Goal: Task Accomplishment & Management: Use online tool/utility

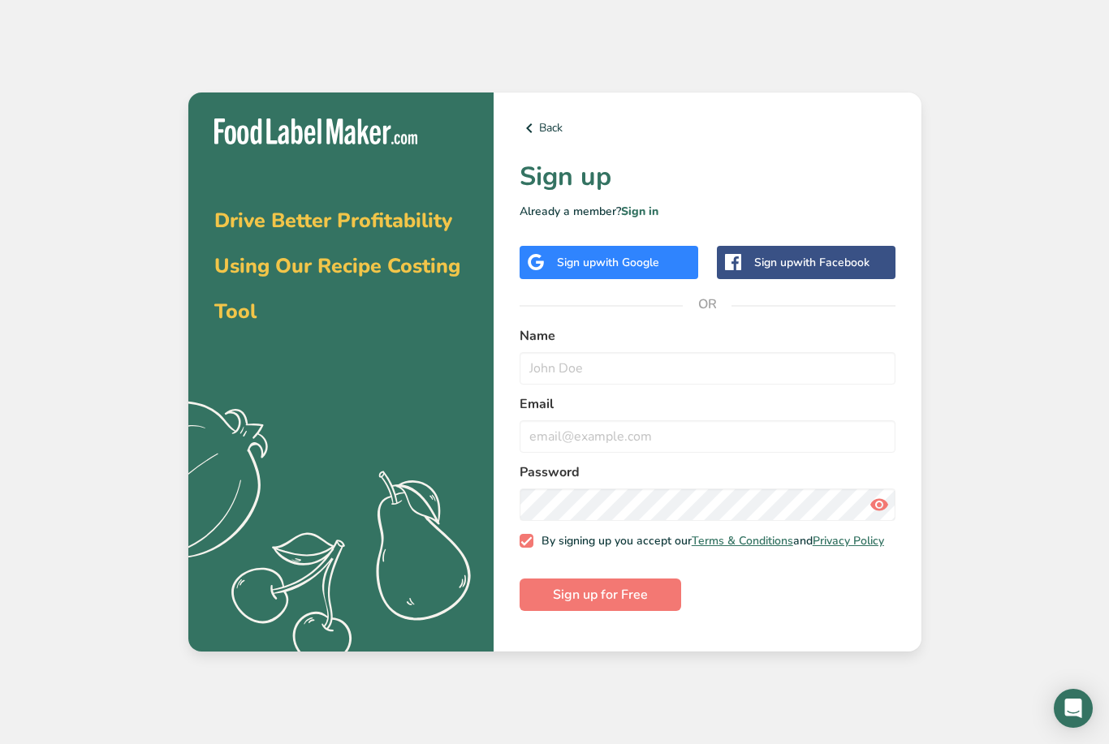
click at [640, 270] on span "with Google" at bounding box center [627, 262] width 63 height 15
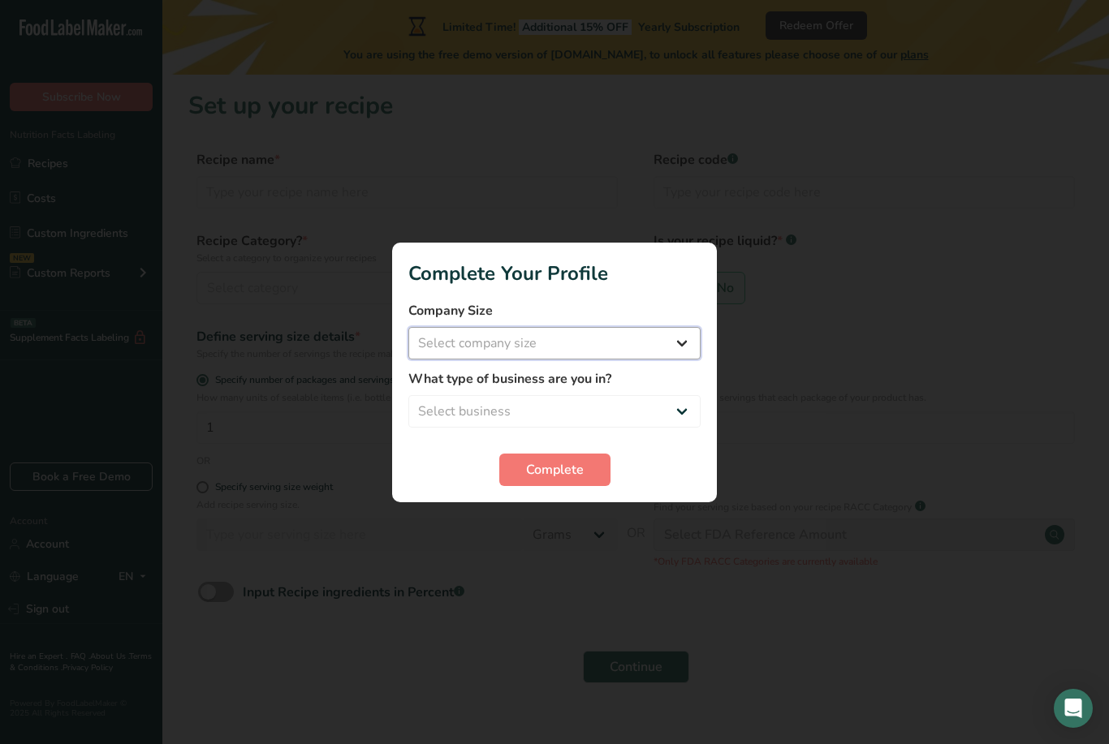
select select "1"
click at [80, 50] on div at bounding box center [554, 372] width 1109 height 744
select select "1"
click at [559, 474] on span "Complete" at bounding box center [555, 469] width 58 height 19
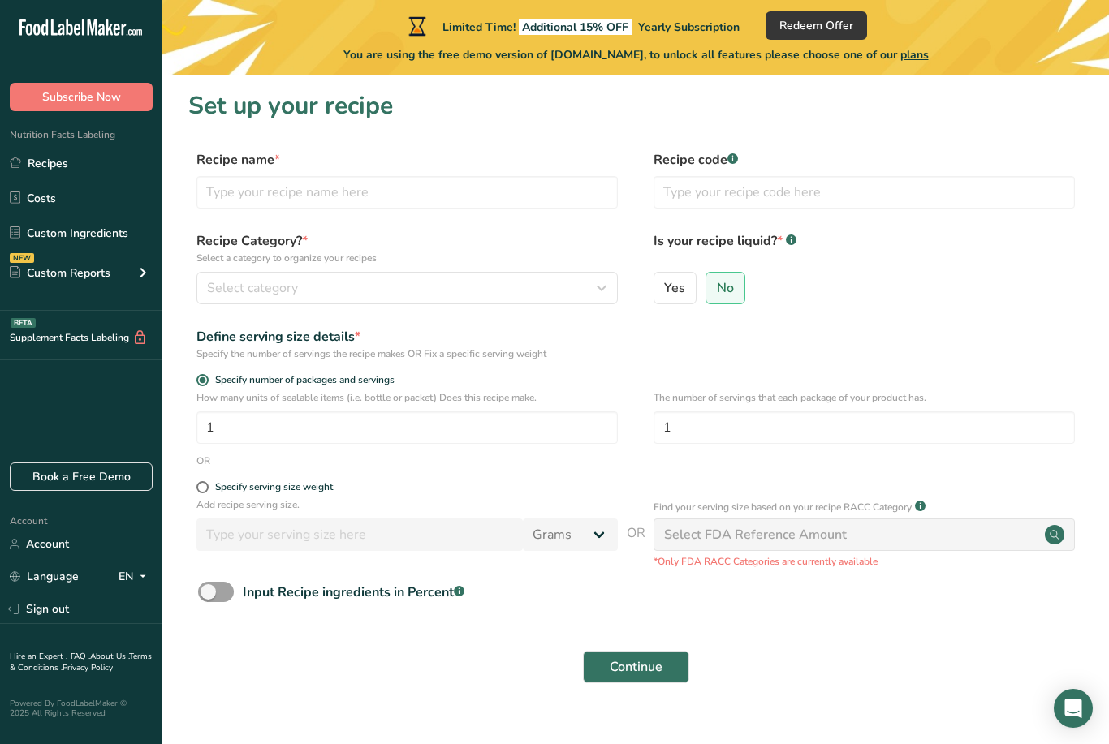
scroll to position [53, 0]
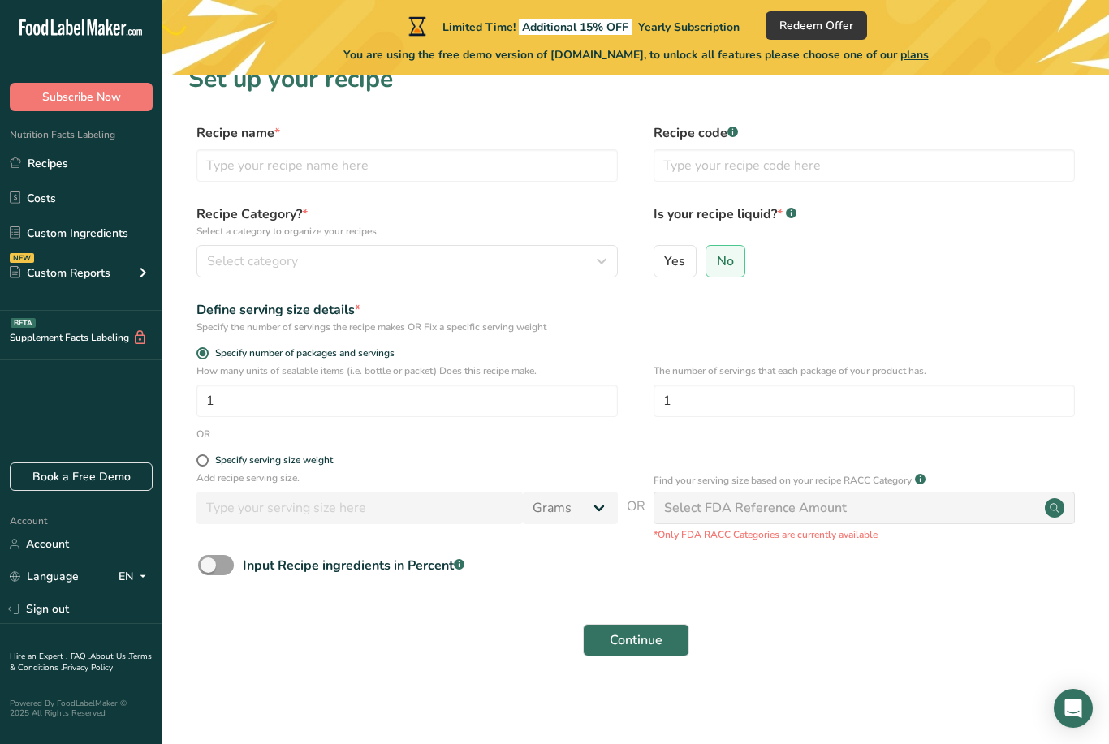
click at [801, 495] on div "Select FDA Reference Amount" at bounding box center [863, 508] width 421 height 32
click at [802, 498] on div "Select FDA Reference Amount" at bounding box center [755, 507] width 183 height 19
click at [956, 2] on div "Limited Time! Additional 15% OFF Yearly Subscription Redeem Offer You are using…" at bounding box center [635, 37] width 946 height 75
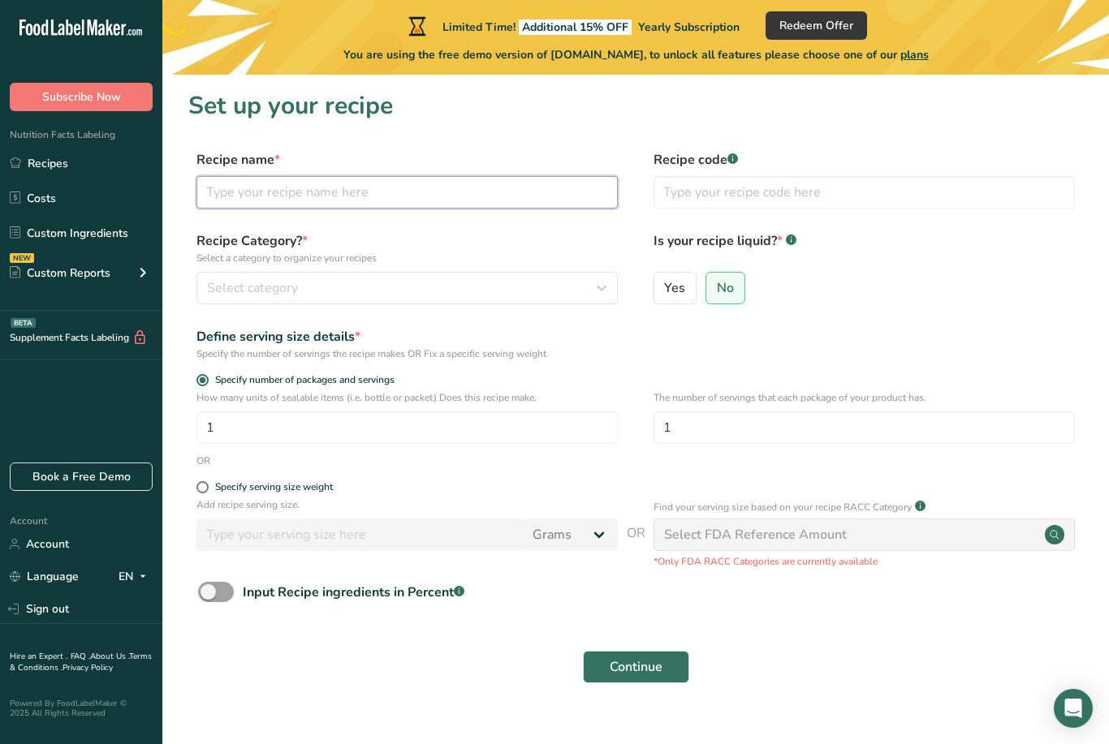
click at [420, 192] on input "text" at bounding box center [406, 192] width 421 height 32
type input "Nutrition facts"
click at [350, 282] on div "Select category" at bounding box center [402, 287] width 390 height 19
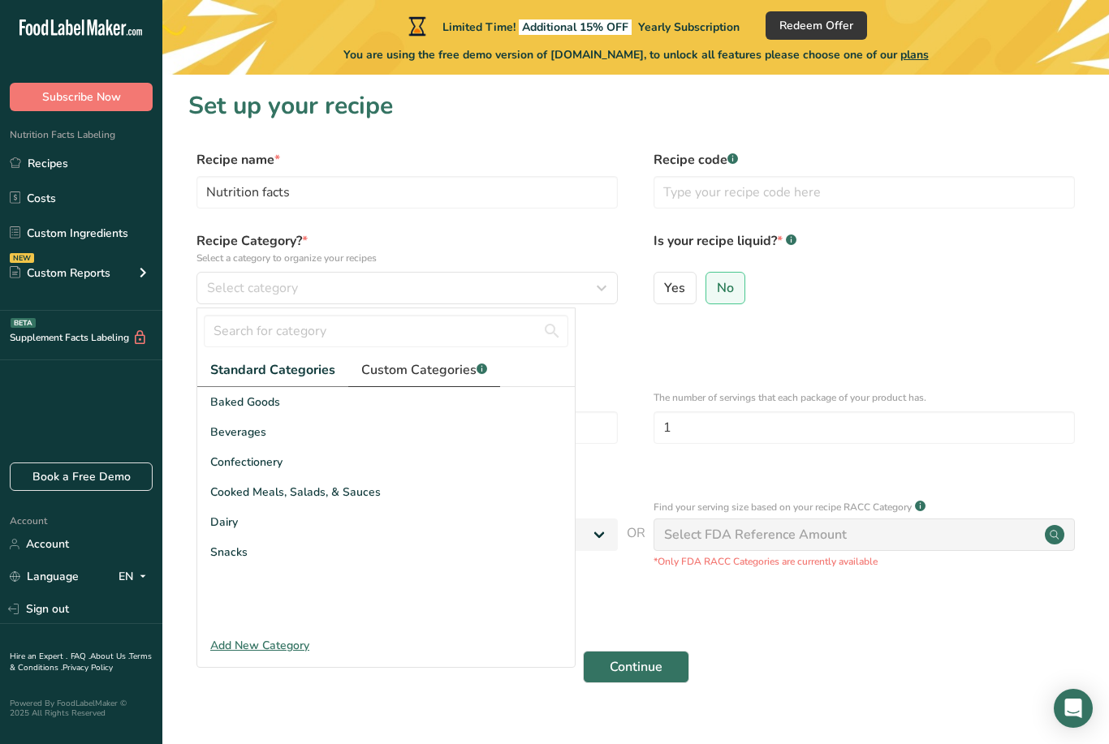
click at [454, 376] on span "Custom Categories .a-a{fill:#347362;}.b-a{fill:#fff;}" at bounding box center [424, 369] width 126 height 19
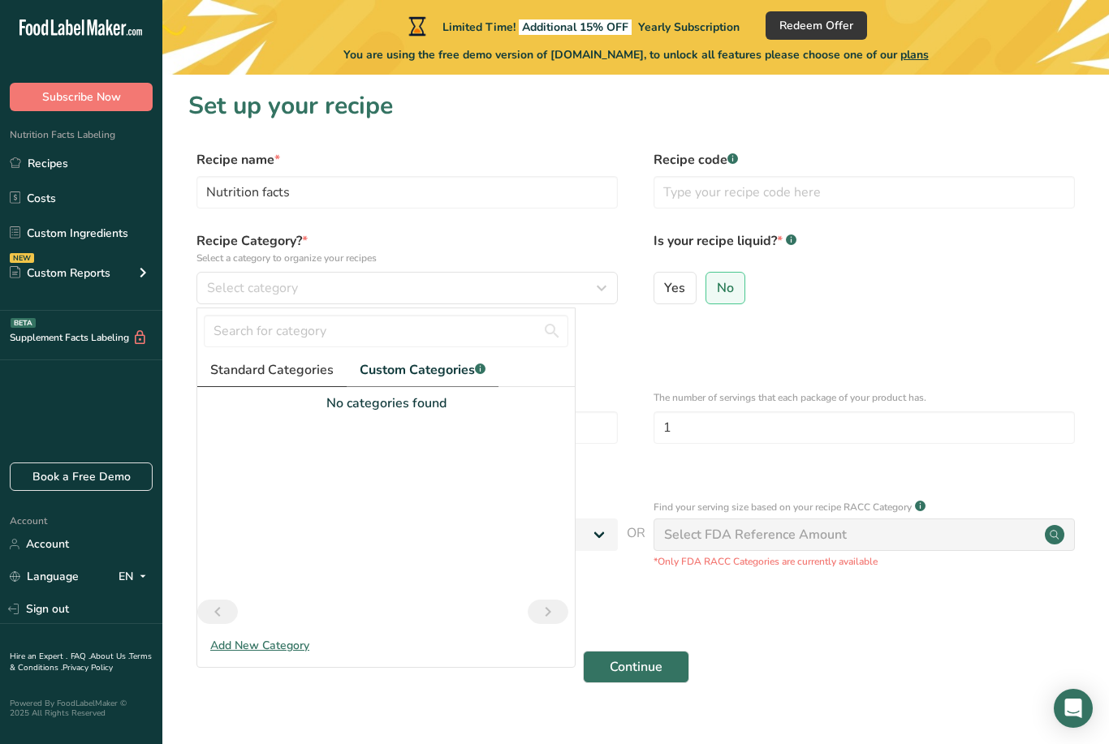
click at [279, 375] on span "Standard Categories" at bounding box center [271, 369] width 123 height 19
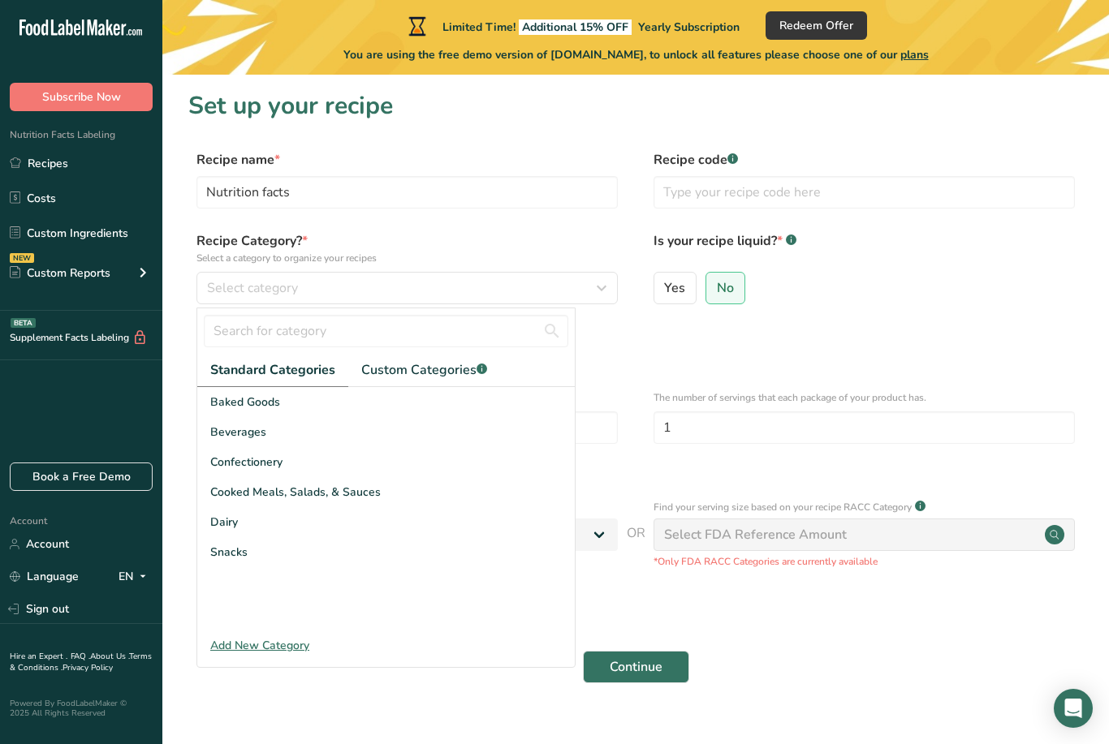
click at [269, 646] on div "Add New Category" at bounding box center [385, 645] width 377 height 17
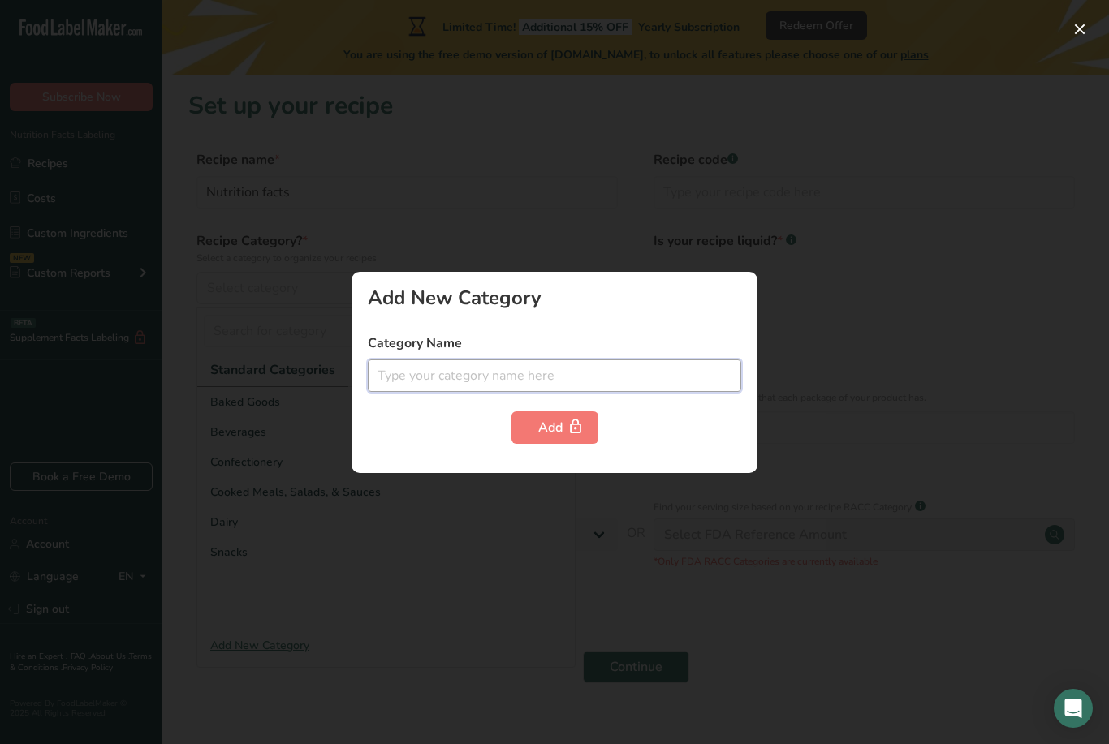
click at [569, 376] on input "text" at bounding box center [554, 376] width 373 height 32
type input "Tuna Can"
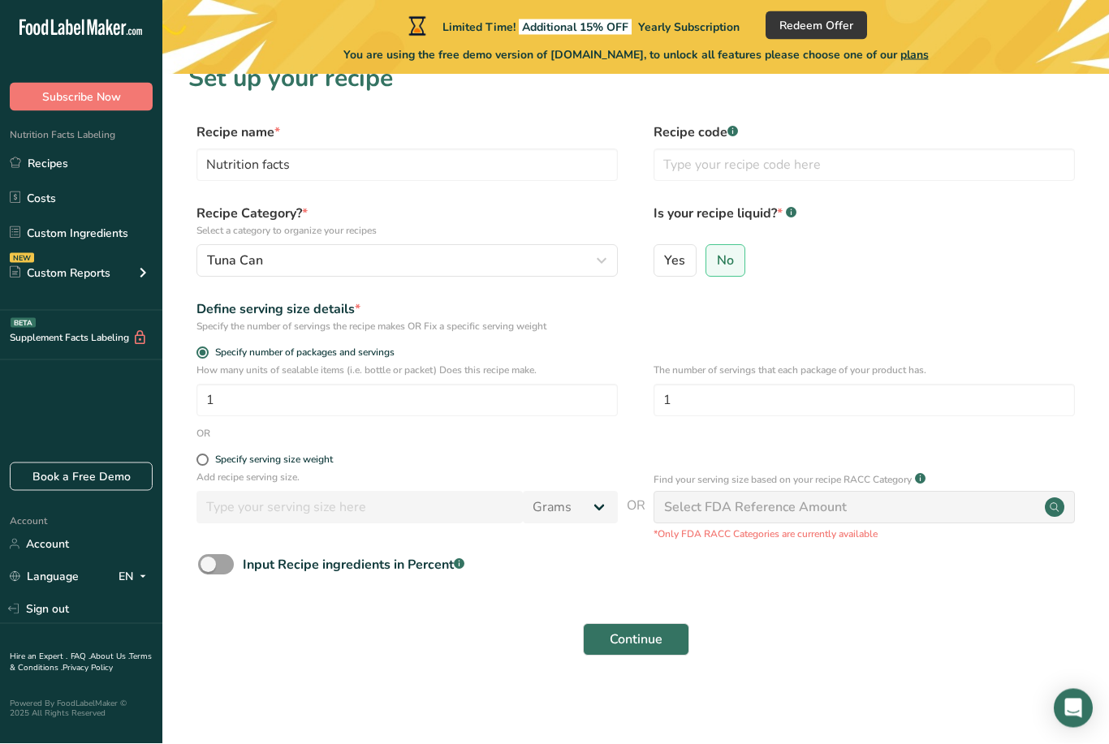
scroll to position [53, 0]
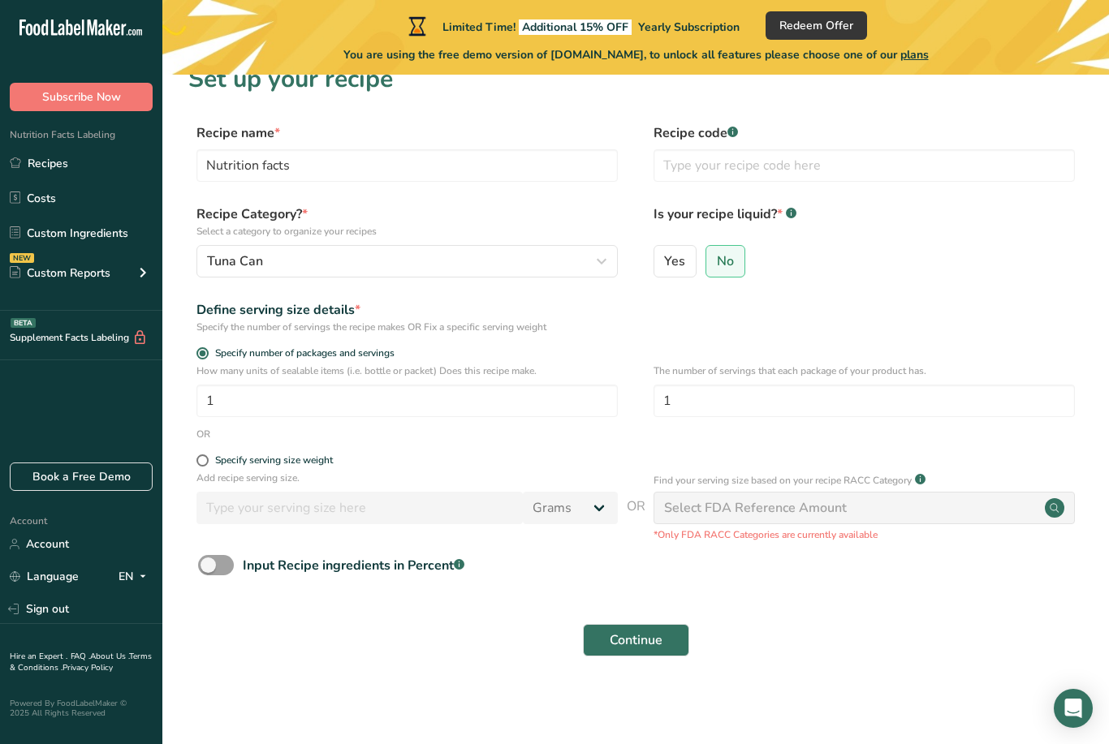
click at [749, 498] on div "Select FDA Reference Amount" at bounding box center [755, 507] width 183 height 19
click at [1052, 498] on circle at bounding box center [1053, 507] width 19 height 19
click at [665, 624] on button "Continue" at bounding box center [636, 640] width 106 height 32
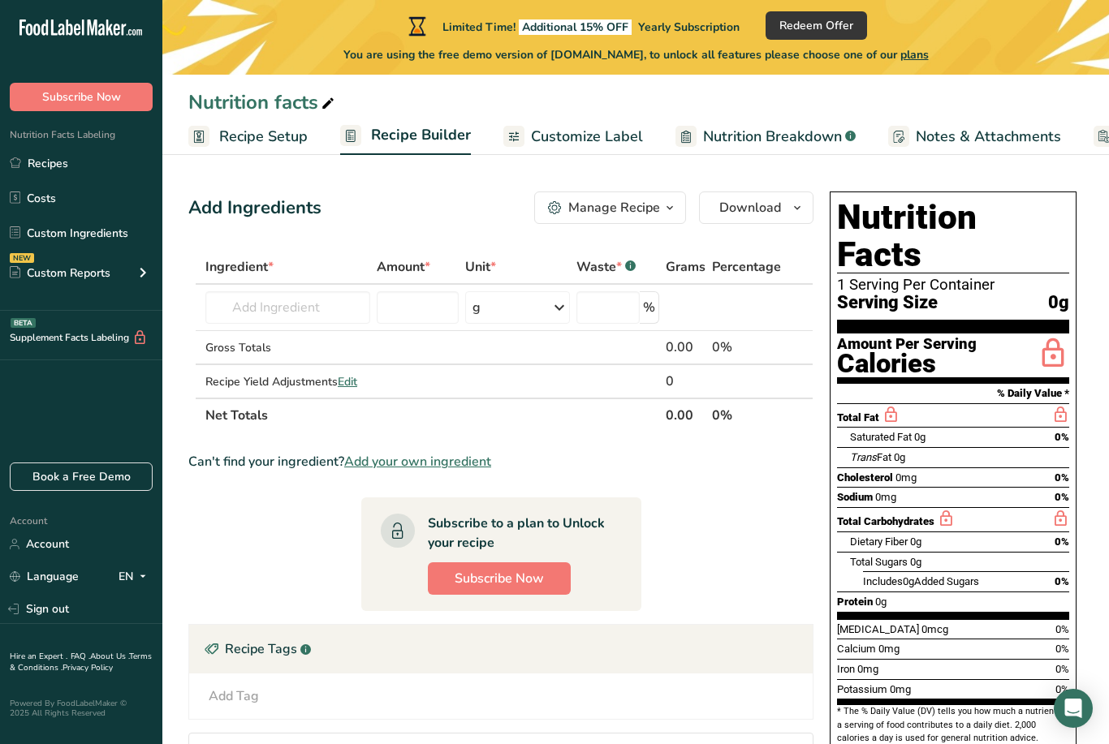
click at [657, 211] on div "Manage Recipe" at bounding box center [614, 207] width 92 height 19
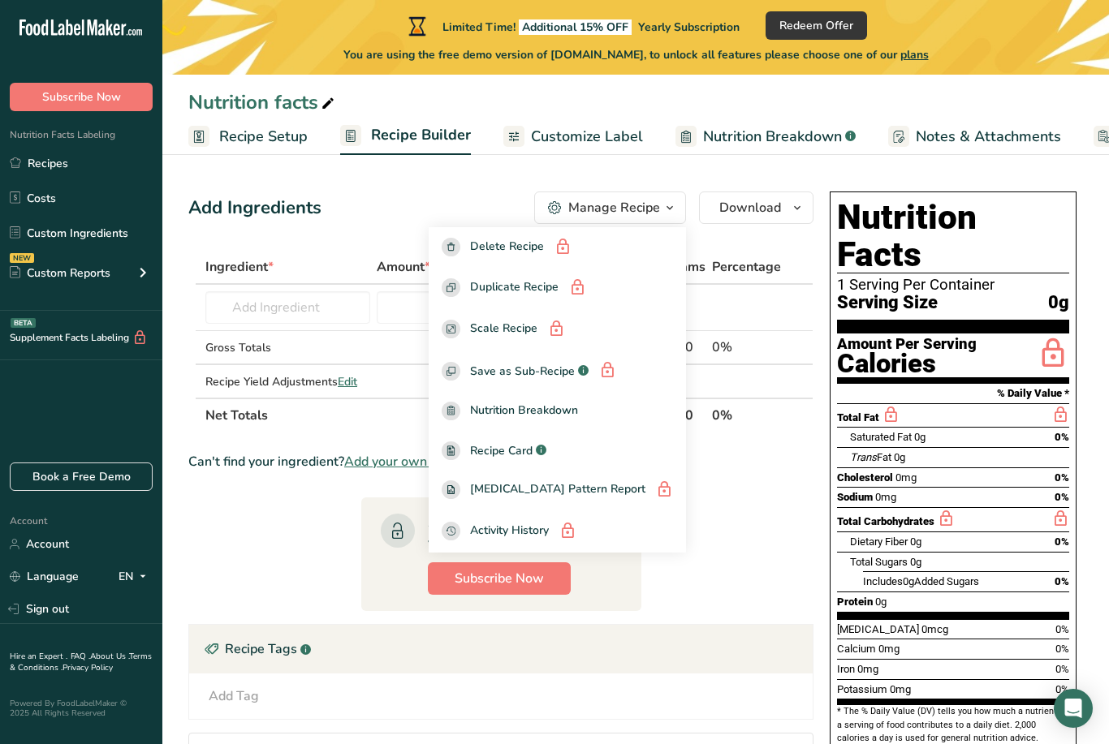
click at [657, 211] on div "Manage Recipe" at bounding box center [614, 207] width 92 height 19
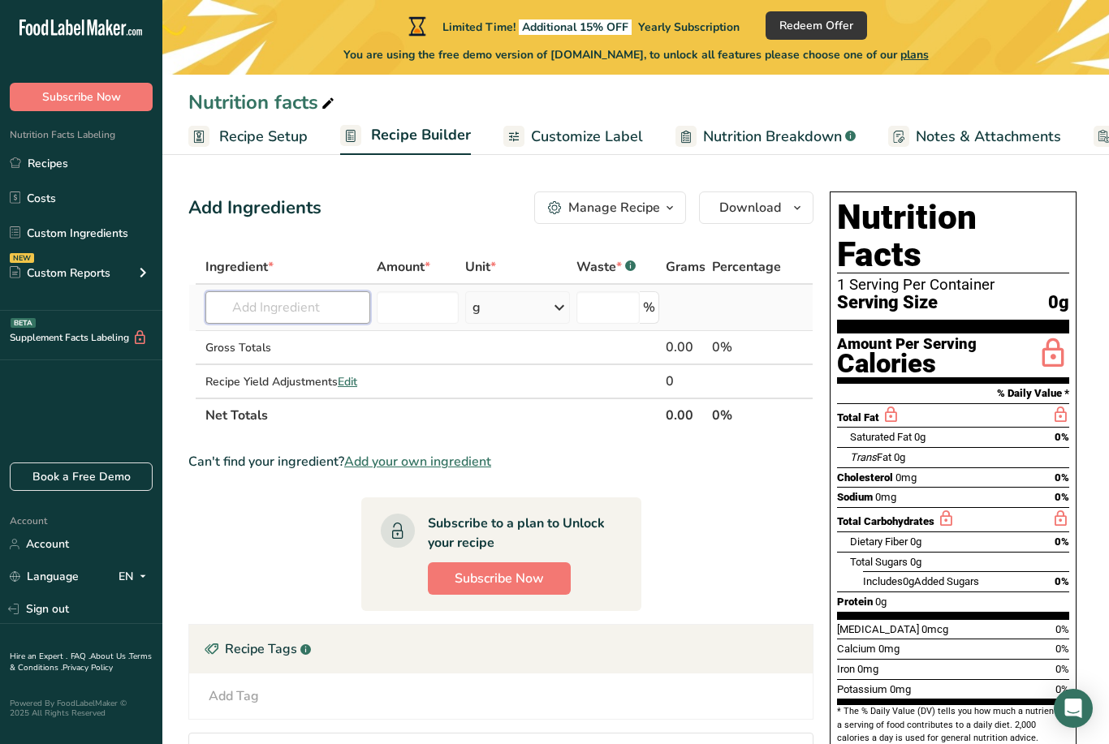
click at [303, 300] on input "text" at bounding box center [287, 307] width 165 height 32
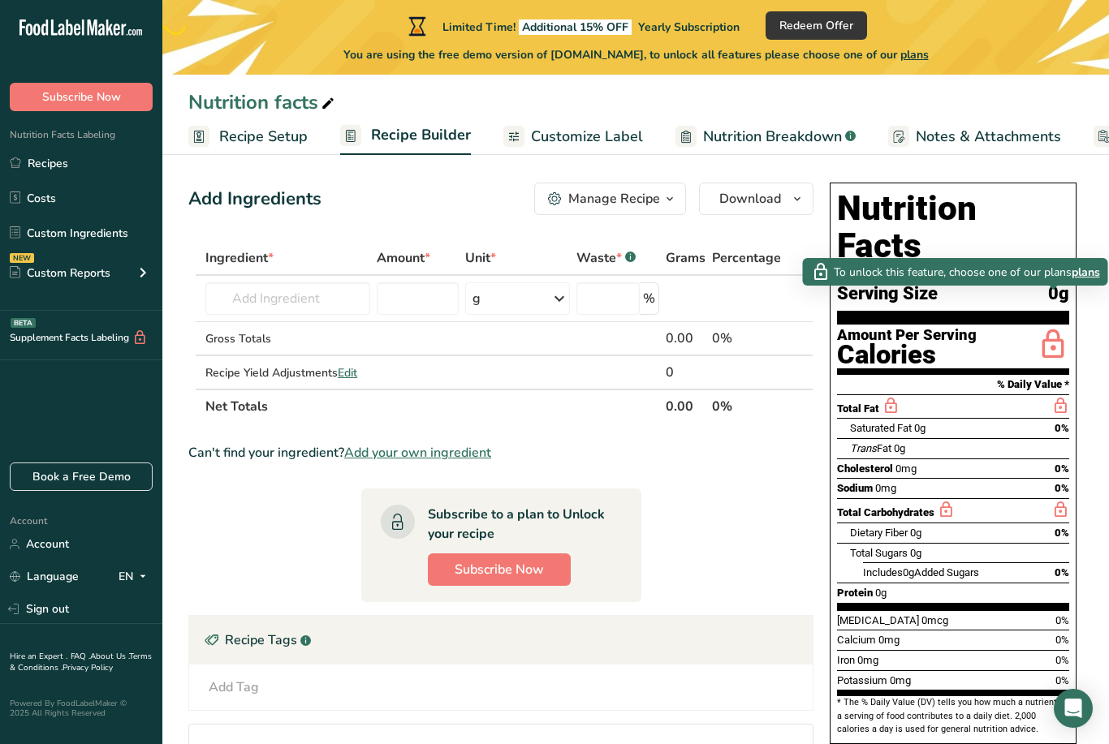
click at [1049, 326] on icon at bounding box center [1052, 345] width 32 height 38
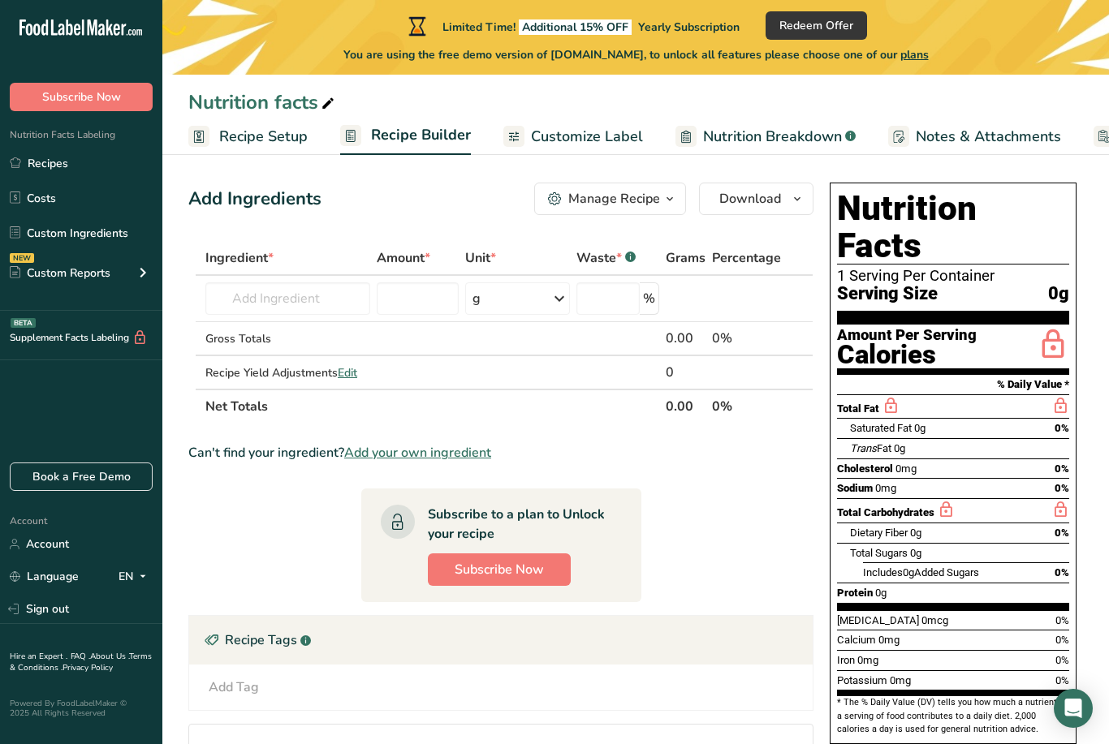
click at [1055, 326] on icon at bounding box center [1052, 345] width 32 height 38
click at [282, 307] on input "text" at bounding box center [287, 298] width 165 height 32
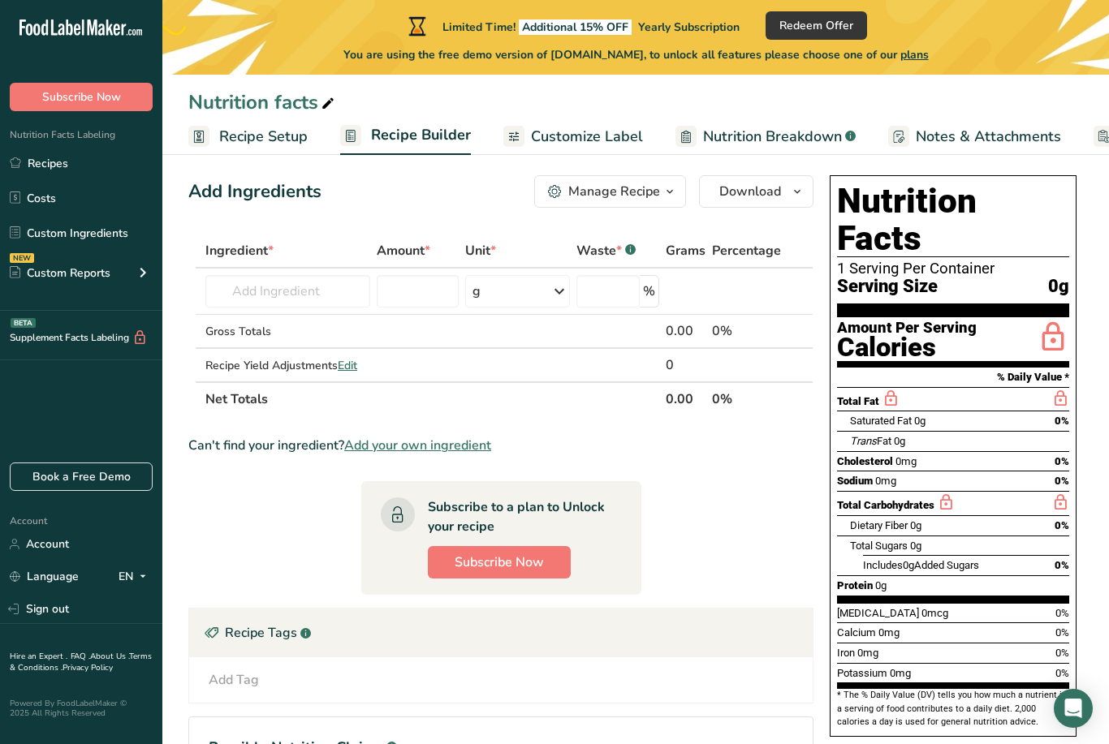
click at [264, 144] on span "Recipe Setup" at bounding box center [263, 137] width 88 height 22
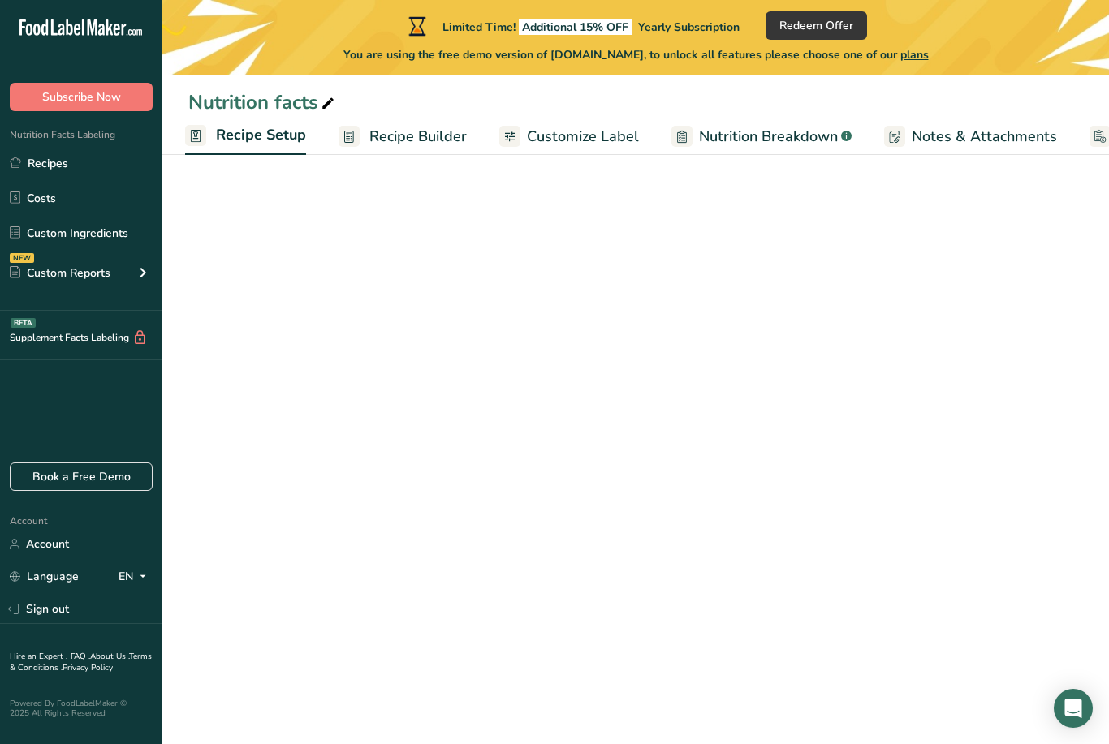
scroll to position [0, 6]
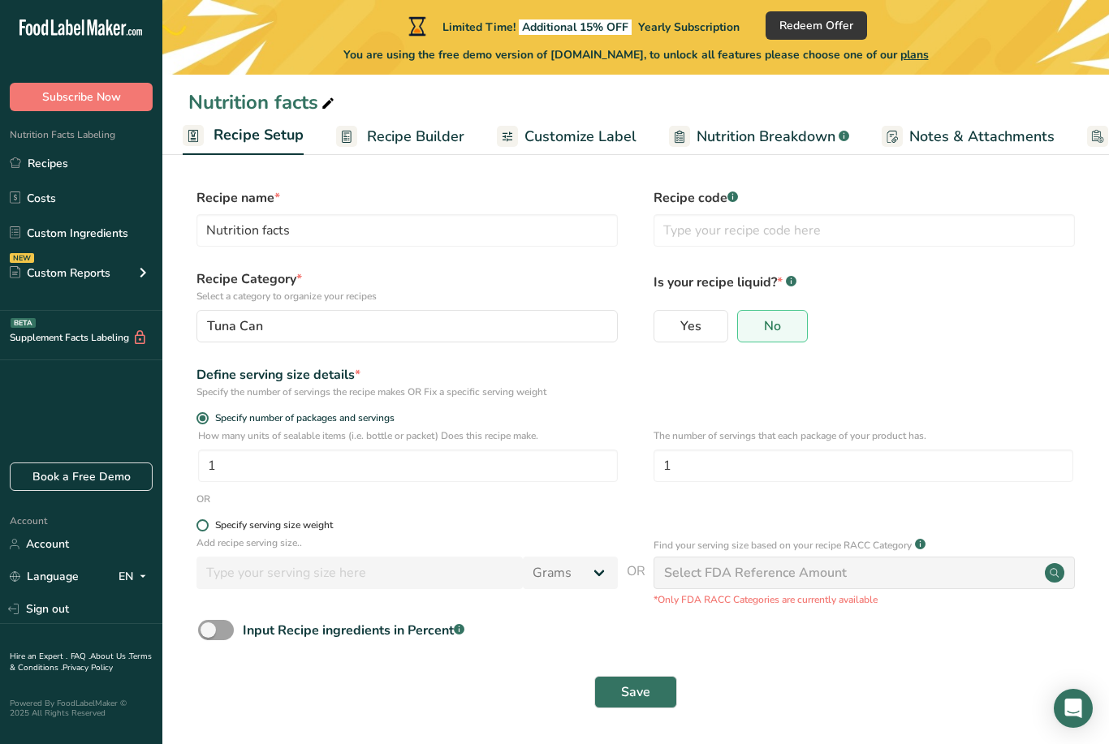
click at [205, 519] on span at bounding box center [202, 525] width 12 height 12
click at [205, 520] on input "Specify serving size weight" at bounding box center [201, 525] width 11 height 11
radio input "true"
radio input "false"
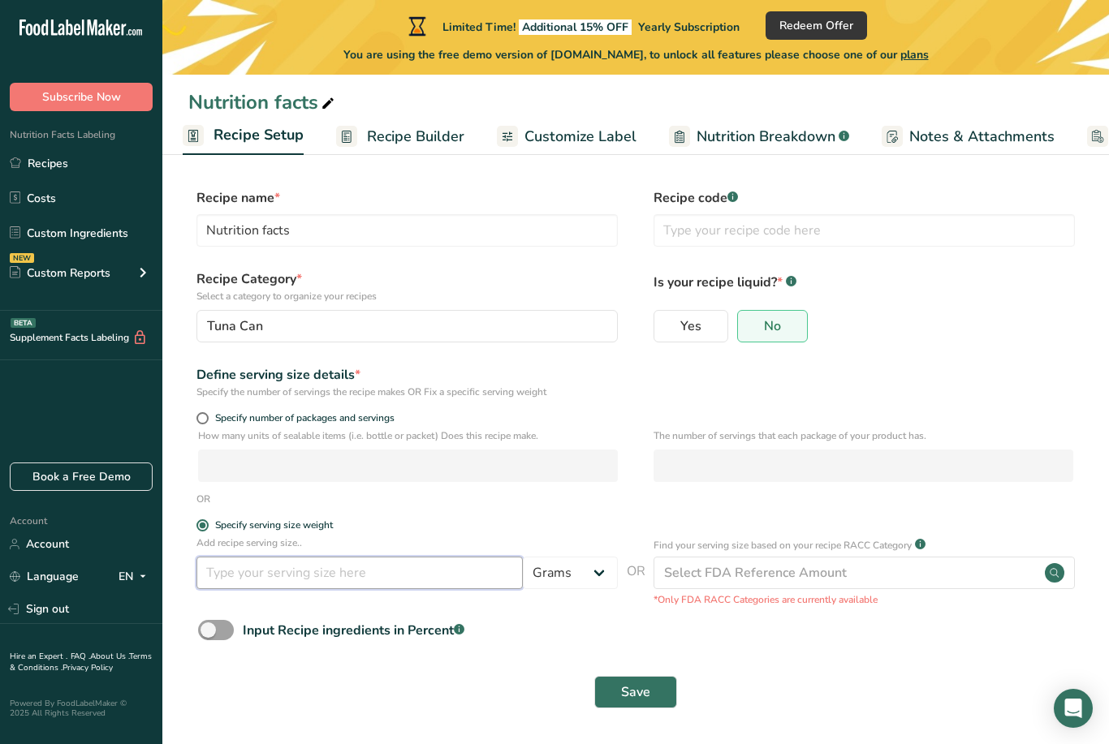
click at [312, 572] on input "number" at bounding box center [359, 573] width 326 height 32
type input "100"
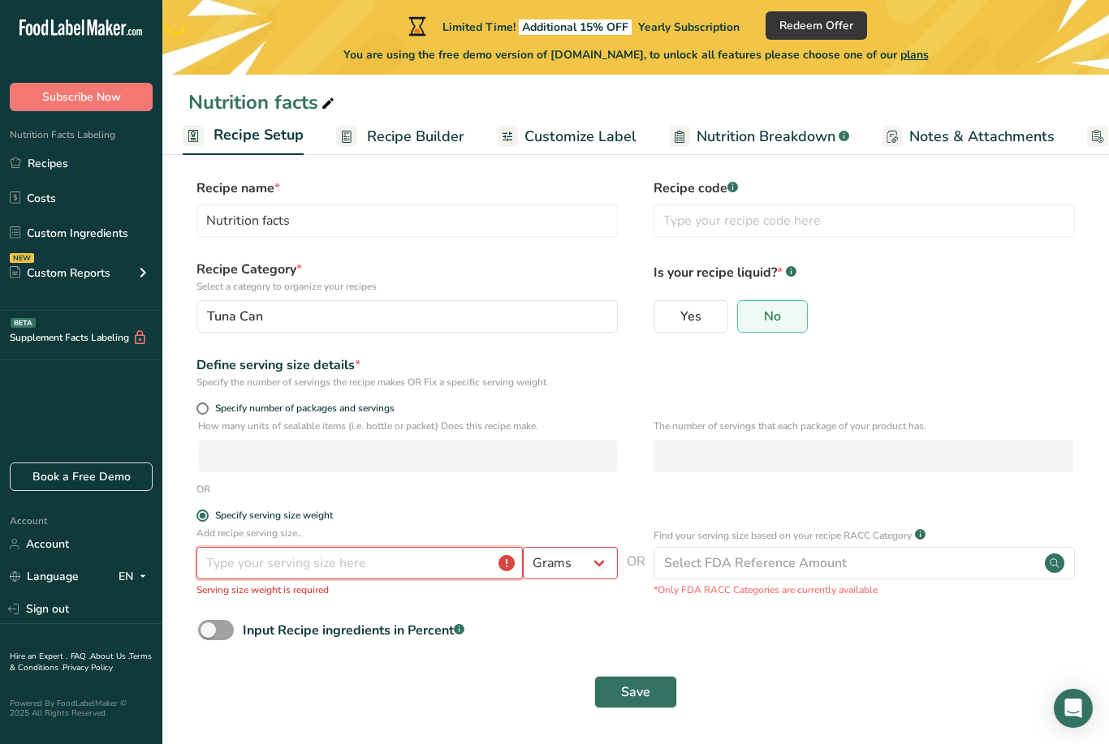
click at [397, 558] on input "number" at bounding box center [359, 563] width 326 height 32
click at [635, 688] on button "Save" at bounding box center [635, 692] width 83 height 32
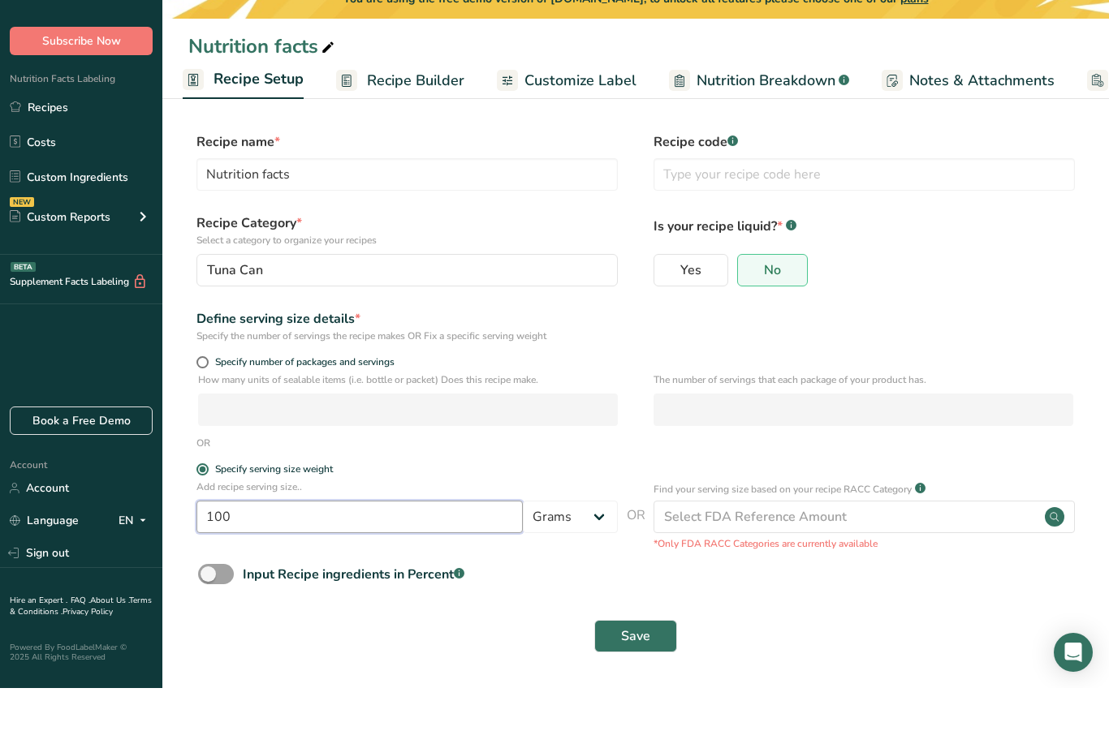
scroll to position [41, 0]
type input "100"
click at [761, 126] on span "Nutrition Breakdown" at bounding box center [765, 137] width 139 height 22
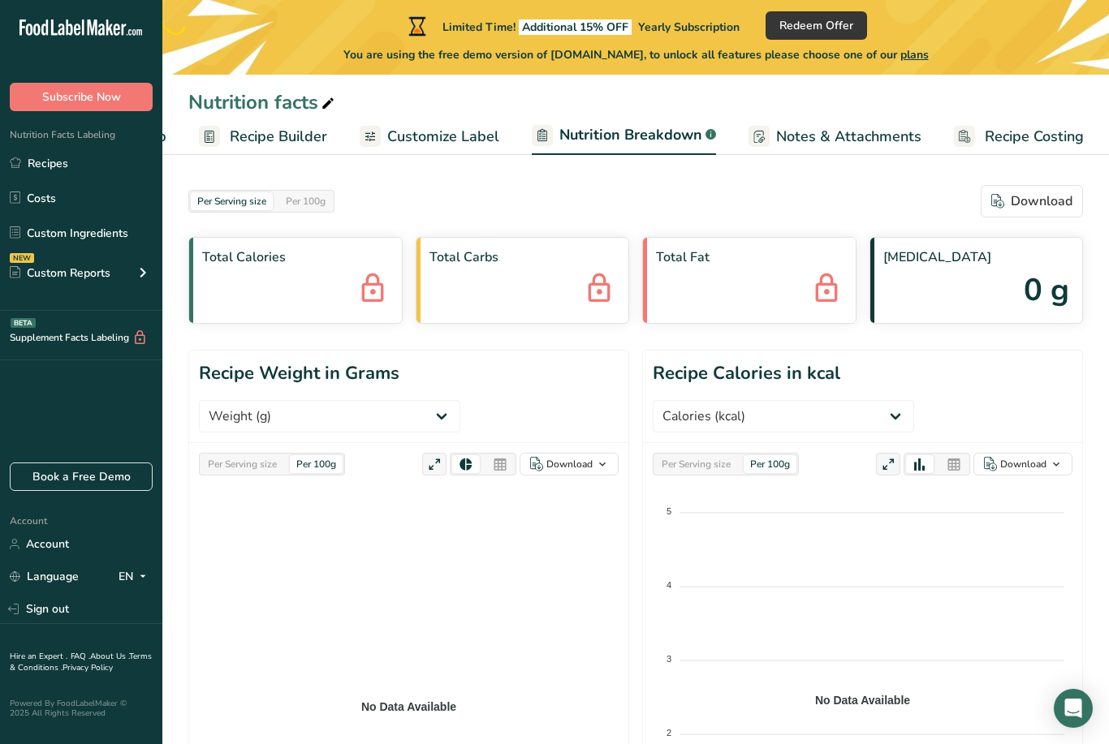
scroll to position [11, 0]
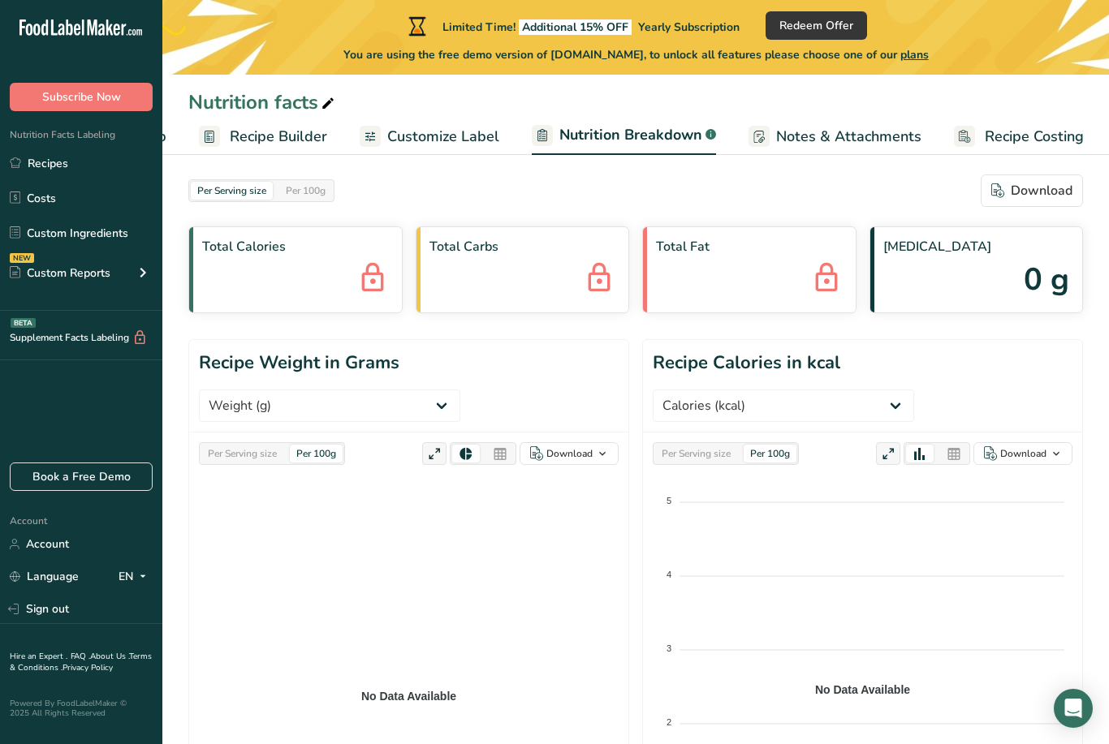
click at [715, 478] on icon "No Data Available 5 5 4 4 3 3 2 2 1 1 0 0" at bounding box center [862, 681] width 420 height 406
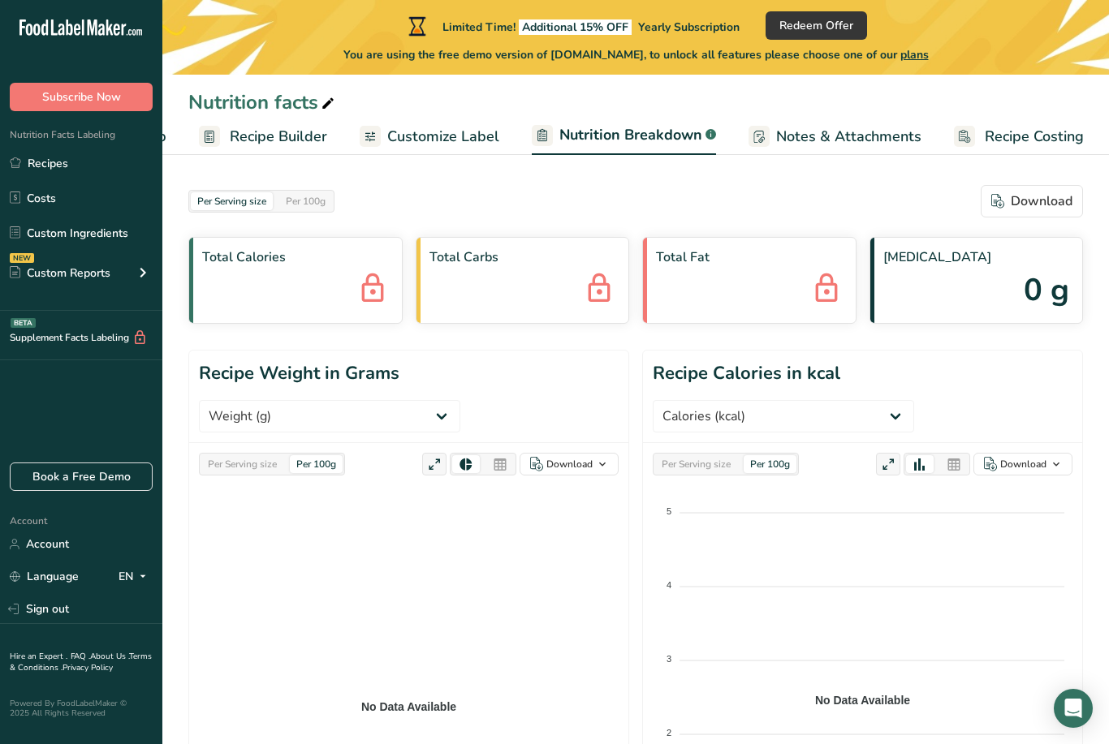
click at [794, 489] on icon "No Data Available 5 5 4 4 3 3 2 2 1 1 0 0" at bounding box center [862, 692] width 420 height 406
select select "Total Sugars"
click at [1002, 285] on div "[MEDICAL_DATA] 0 g" at bounding box center [976, 280] width 214 height 87
click at [756, 278] on div "Total Fat" at bounding box center [749, 280] width 214 height 87
select select "Total Sugars"
